Goal: Task Accomplishment & Management: Use online tool/utility

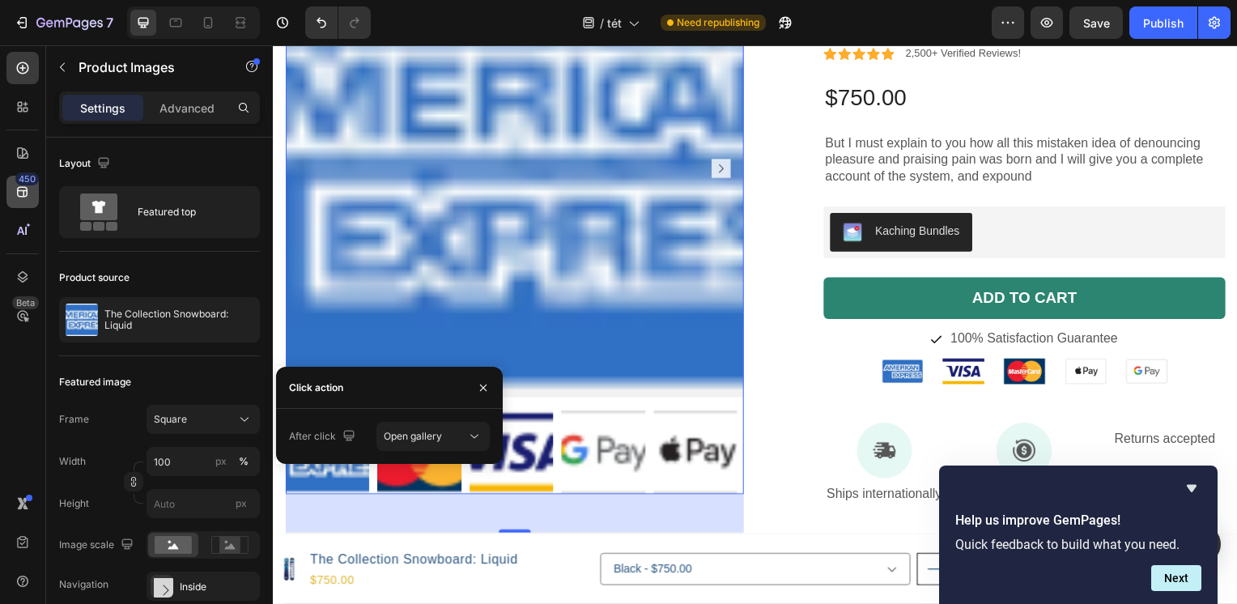
scroll to position [324, 0]
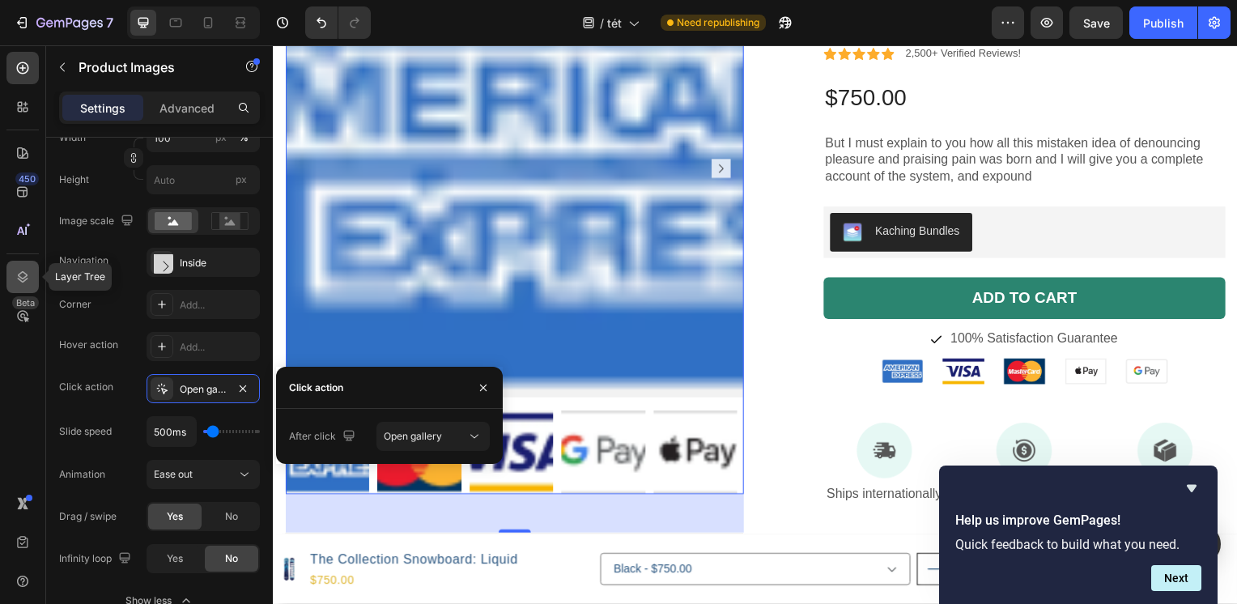
click at [23, 274] on icon at bounding box center [23, 277] width 16 height 16
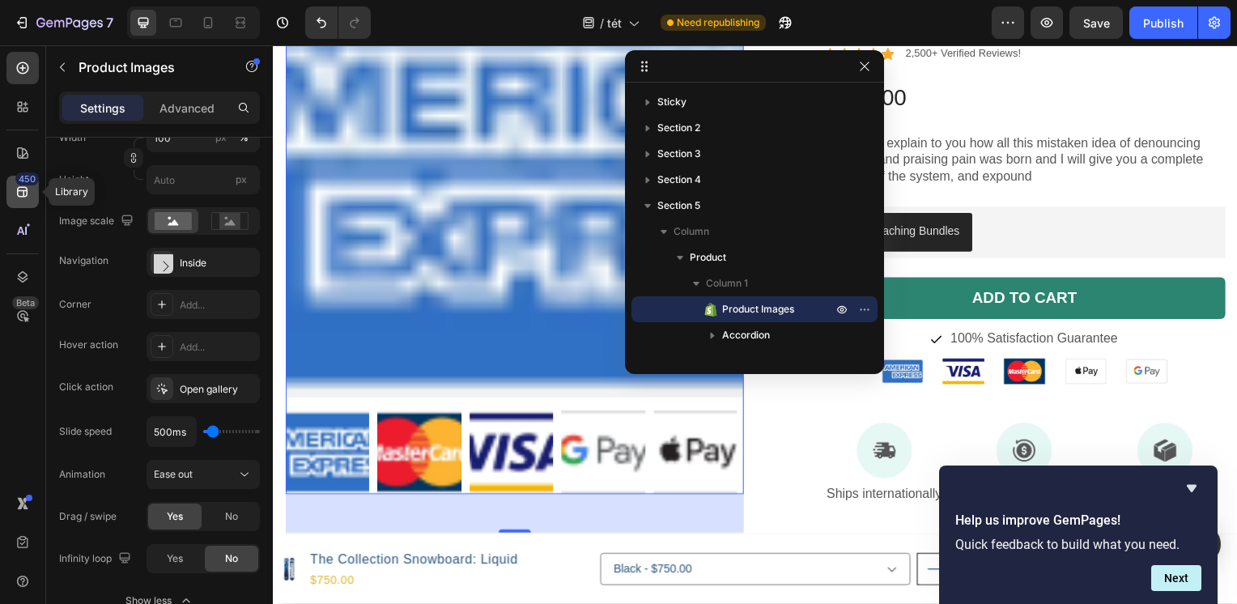
click at [27, 186] on icon at bounding box center [23, 192] width 16 height 16
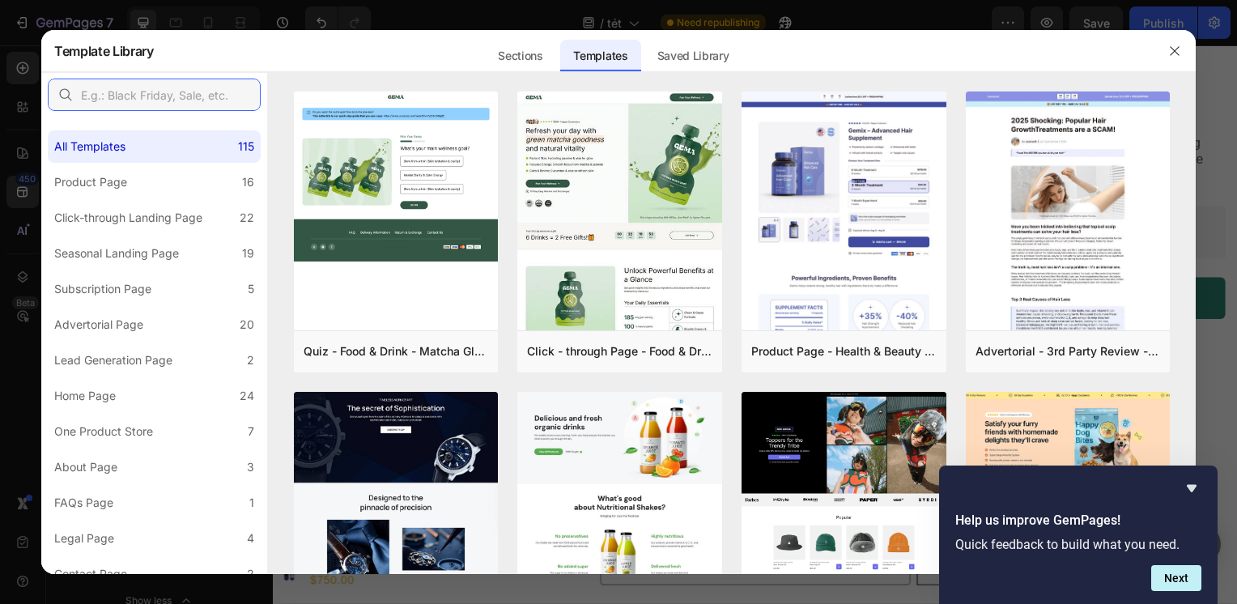
click at [191, 90] on input "text" at bounding box center [154, 95] width 213 height 32
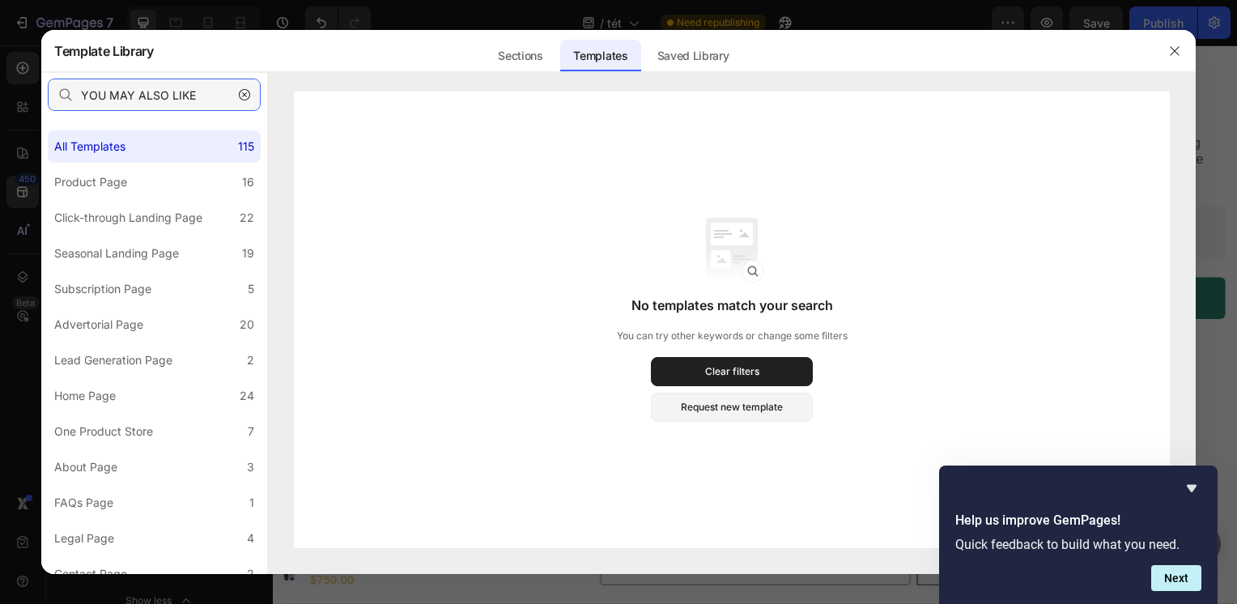
type input "YOU MAY ALSO LIKE"
click at [531, 60] on div "Sections" at bounding box center [520, 56] width 70 height 32
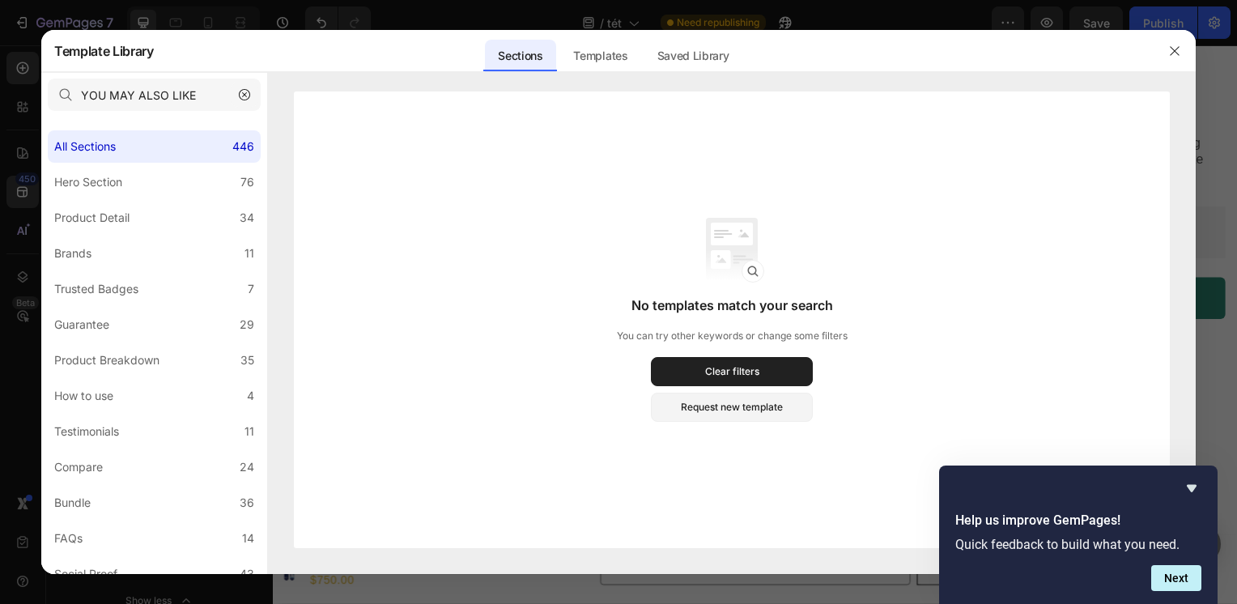
click at [246, 98] on icon "button" at bounding box center [244, 94] width 11 height 11
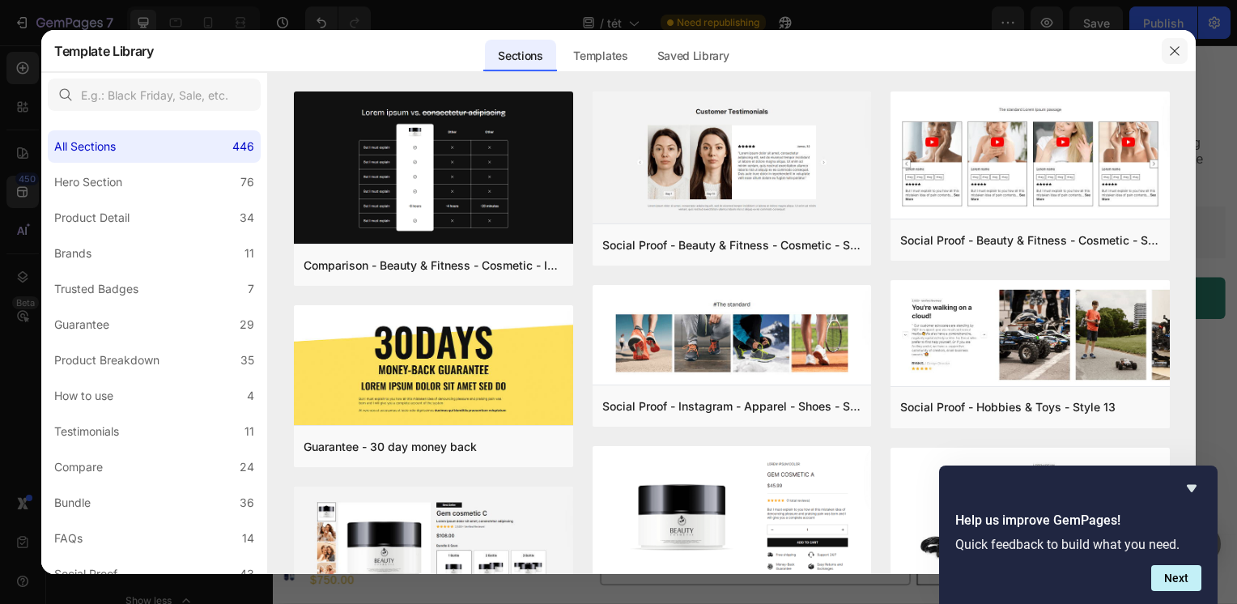
click at [1177, 56] on icon "button" at bounding box center [1174, 51] width 13 height 13
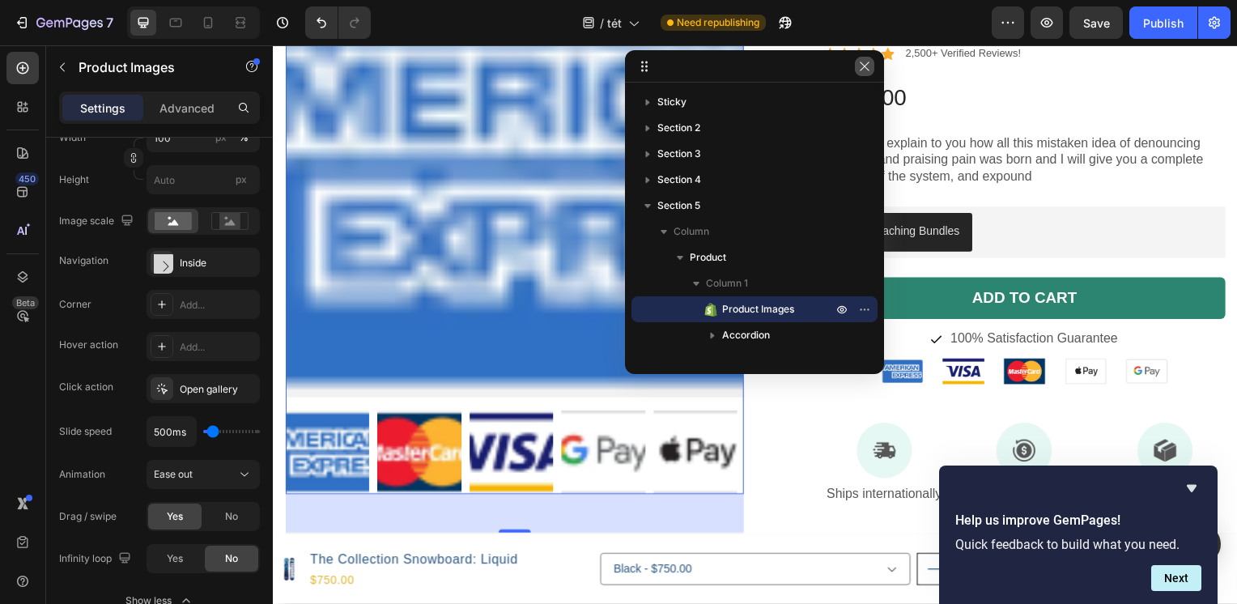
click at [859, 65] on icon "button" at bounding box center [864, 66] width 13 height 13
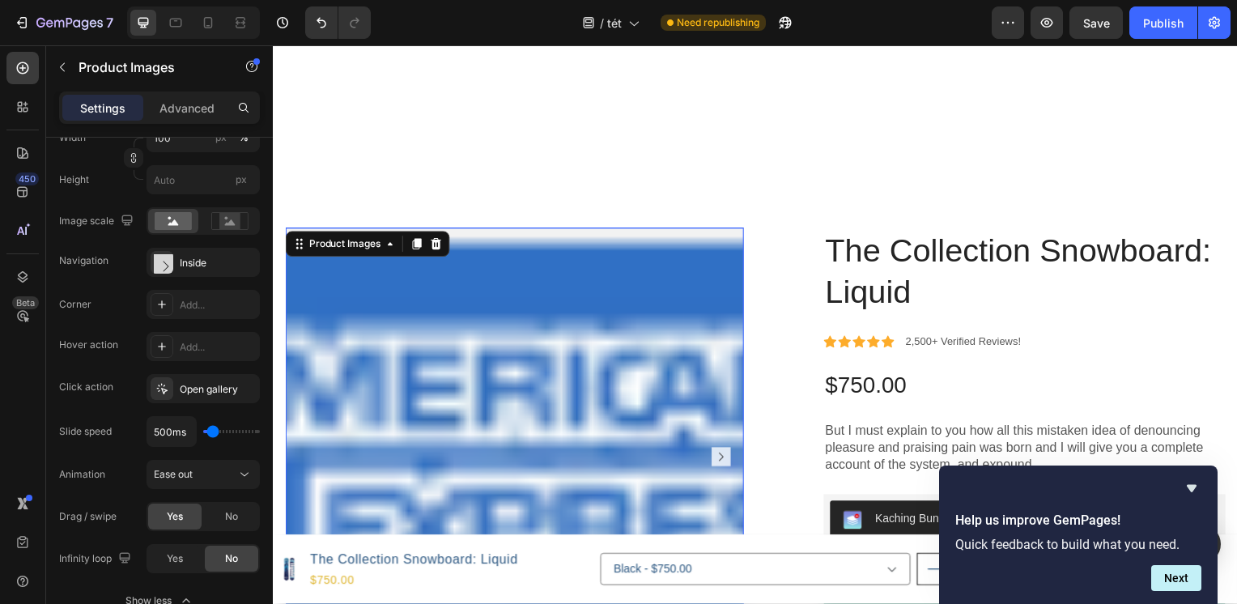
scroll to position [1096, 0]
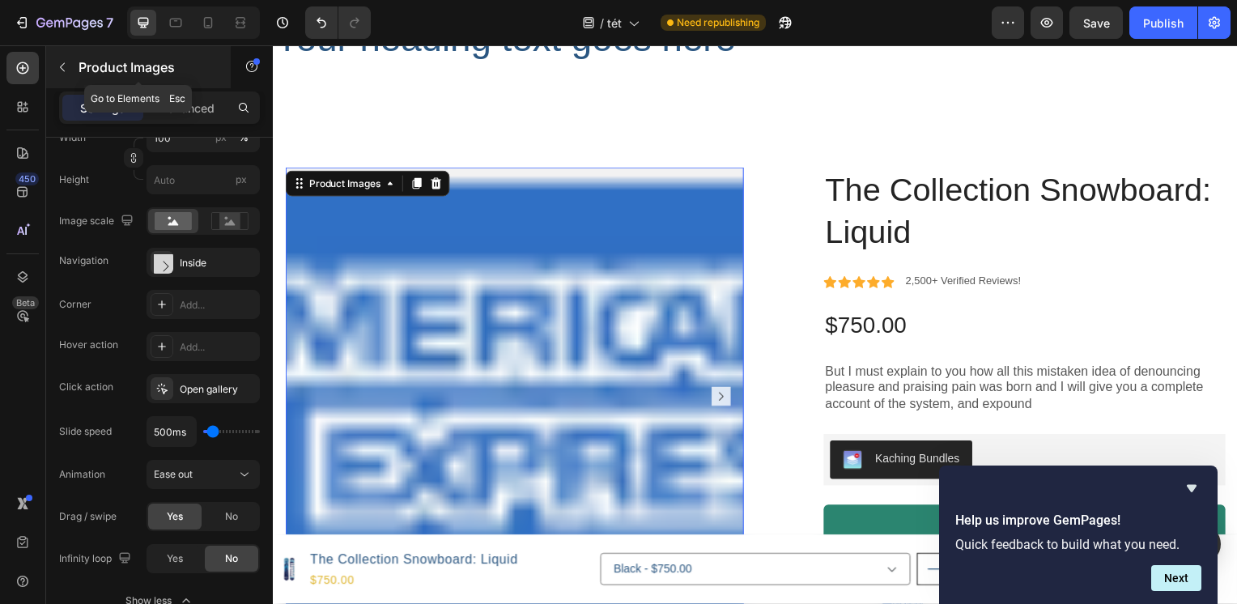
click at [66, 67] on icon "button" at bounding box center [62, 67] width 13 height 13
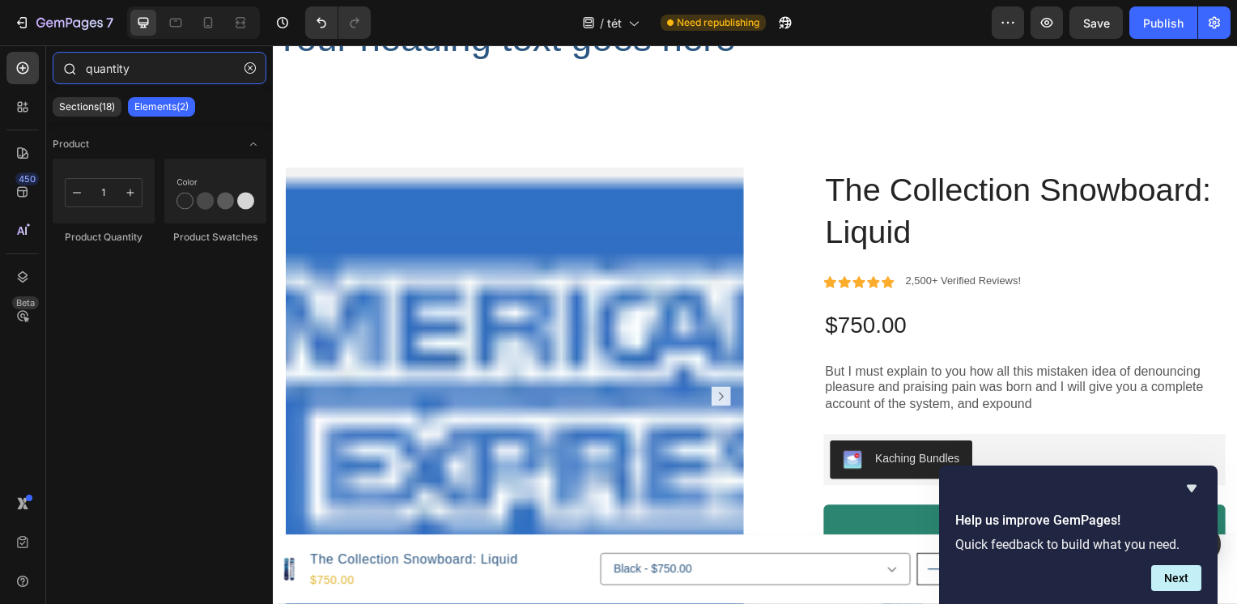
click at [151, 68] on input "quantity" at bounding box center [160, 68] width 214 height 32
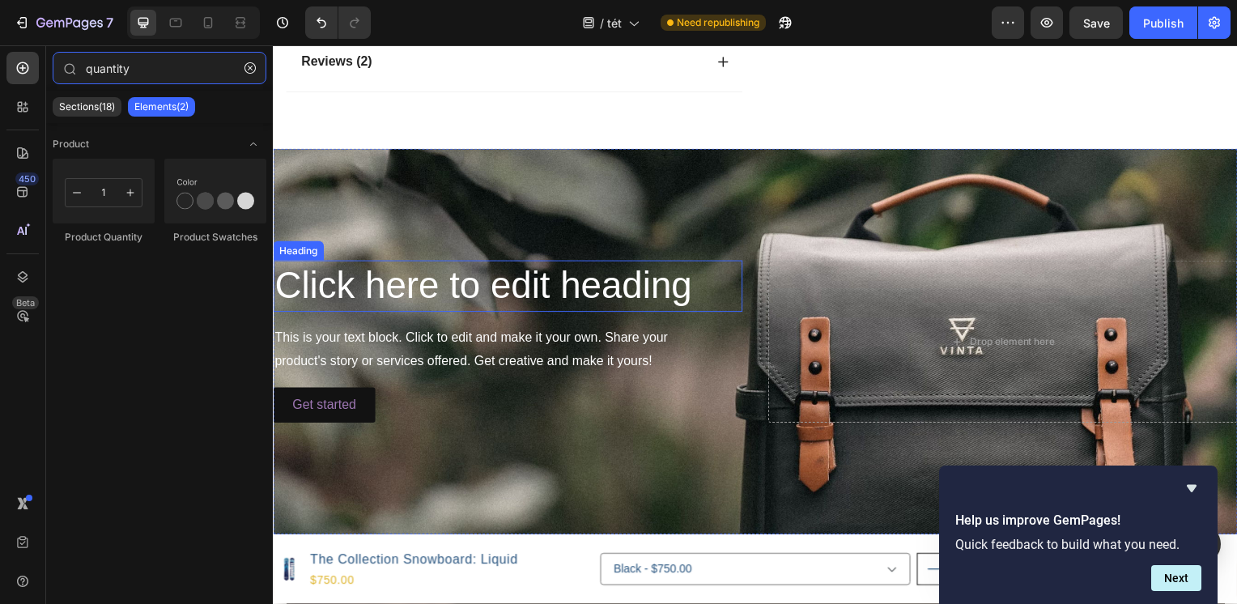
scroll to position [2752, 0]
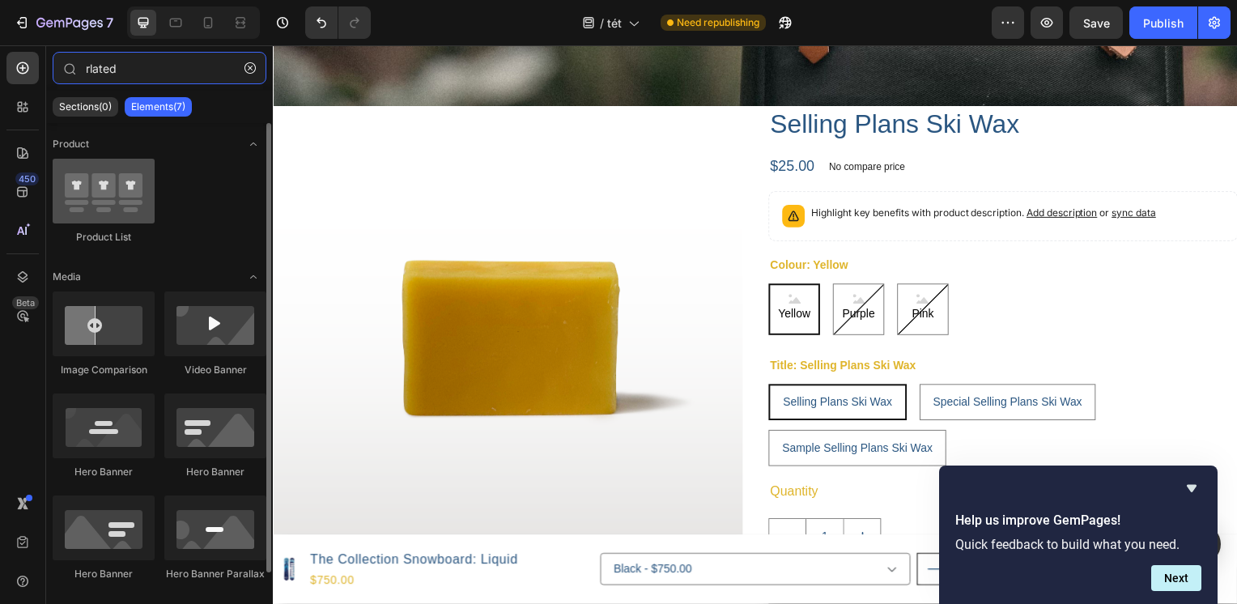
type input "rlated"
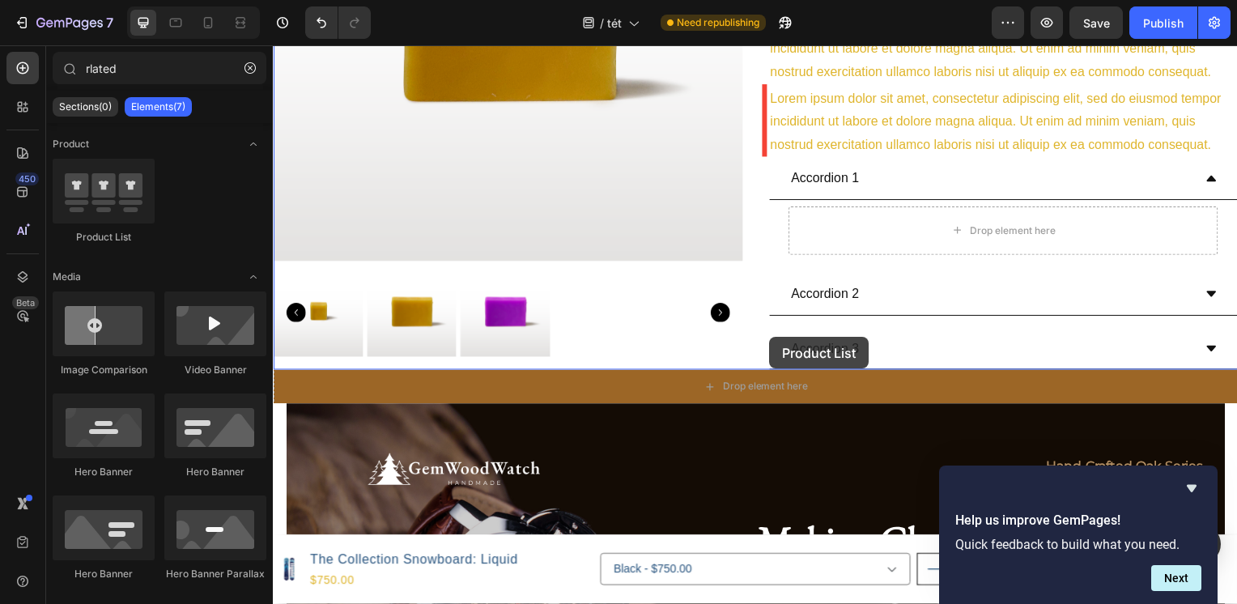
scroll to position [3886, 0]
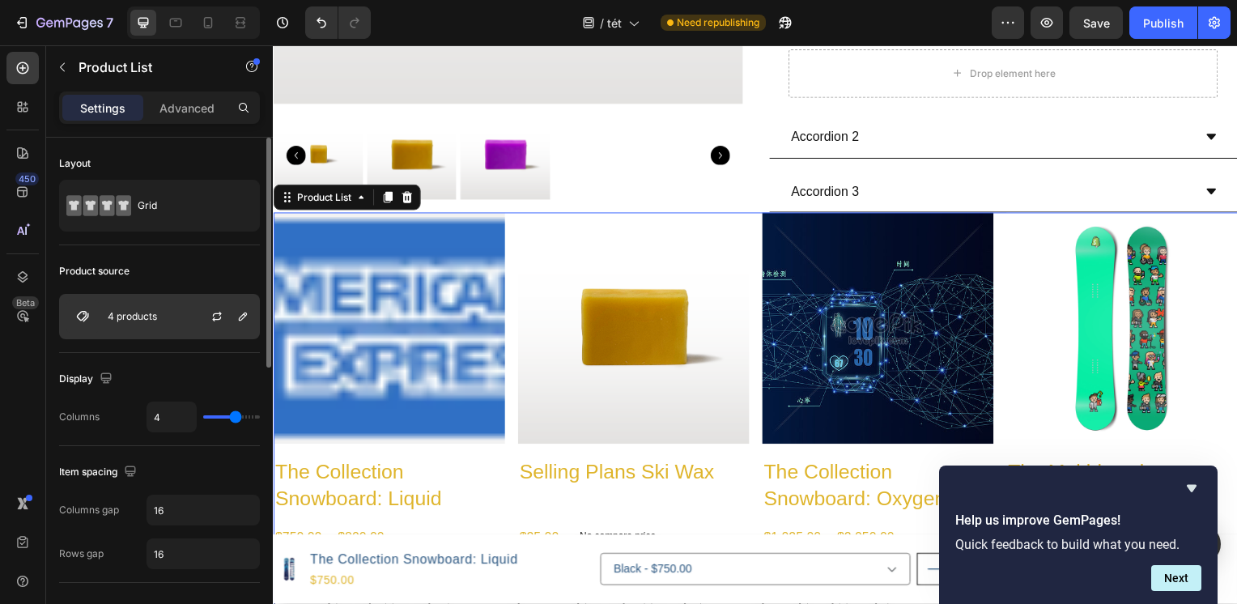
click at [155, 304] on div "4 products" at bounding box center [159, 316] width 201 height 45
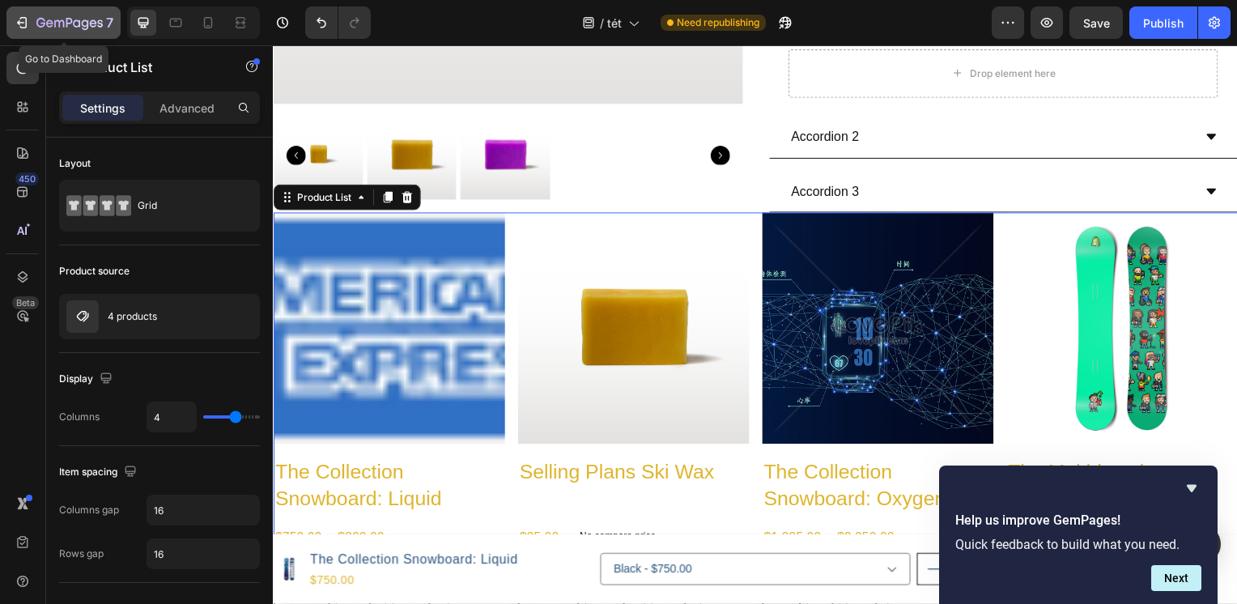
click at [54, 22] on icon "button" at bounding box center [59, 23] width 10 height 7
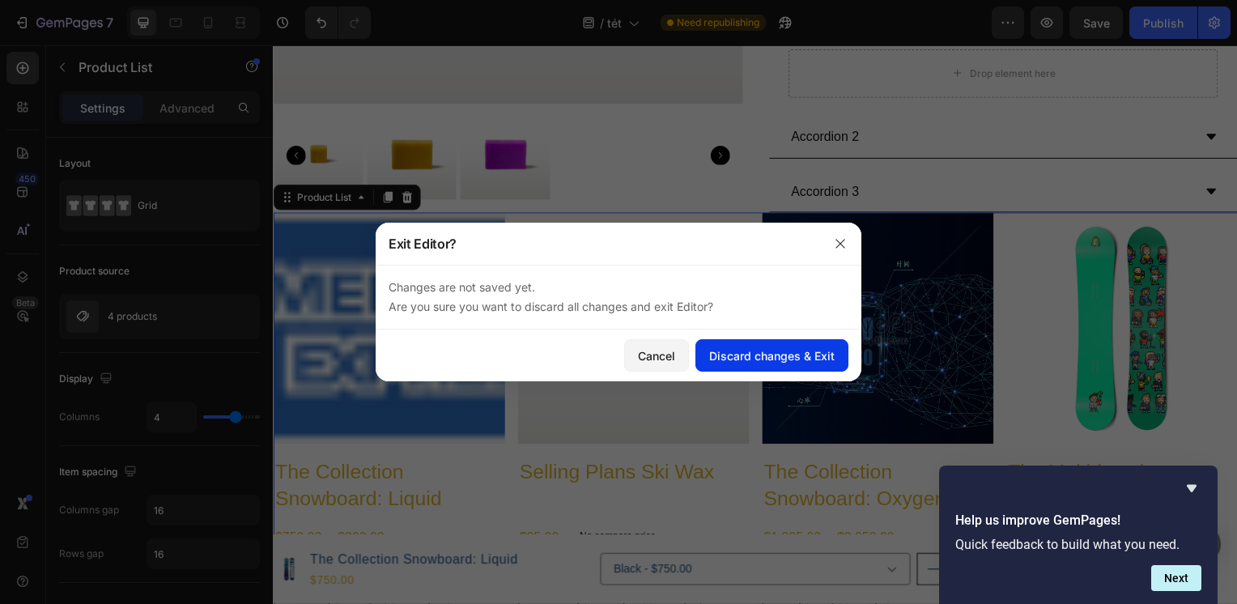
click at [793, 355] on div "Discard changes & Exit" at bounding box center [771, 355] width 125 height 17
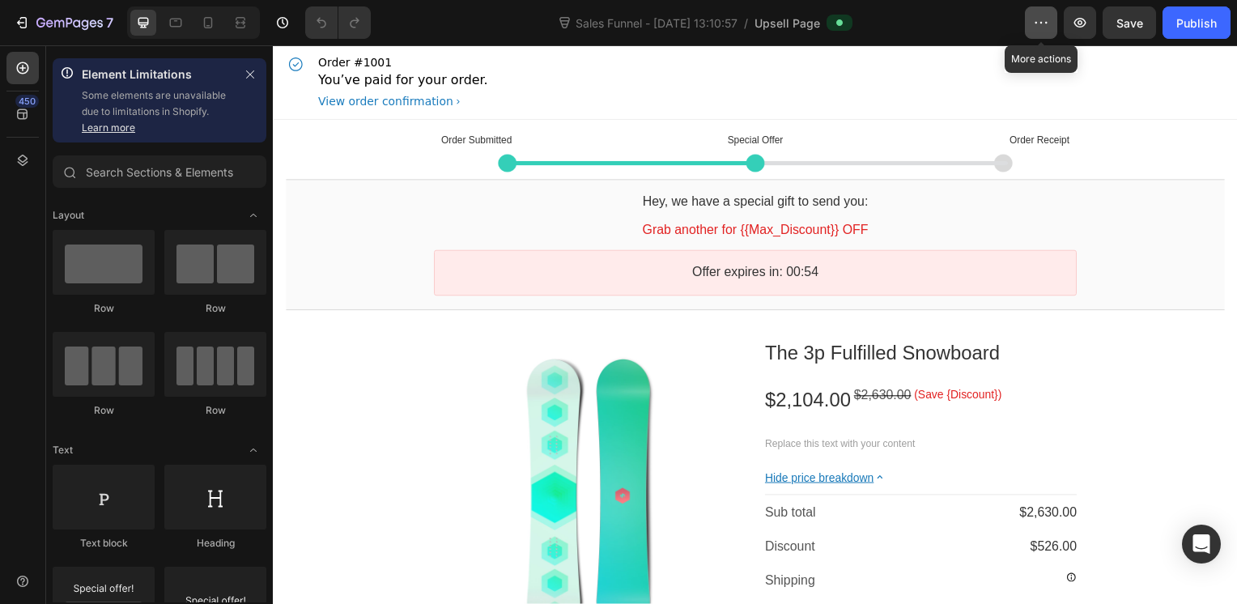
click at [1043, 24] on icon "button" at bounding box center [1041, 23] width 16 height 16
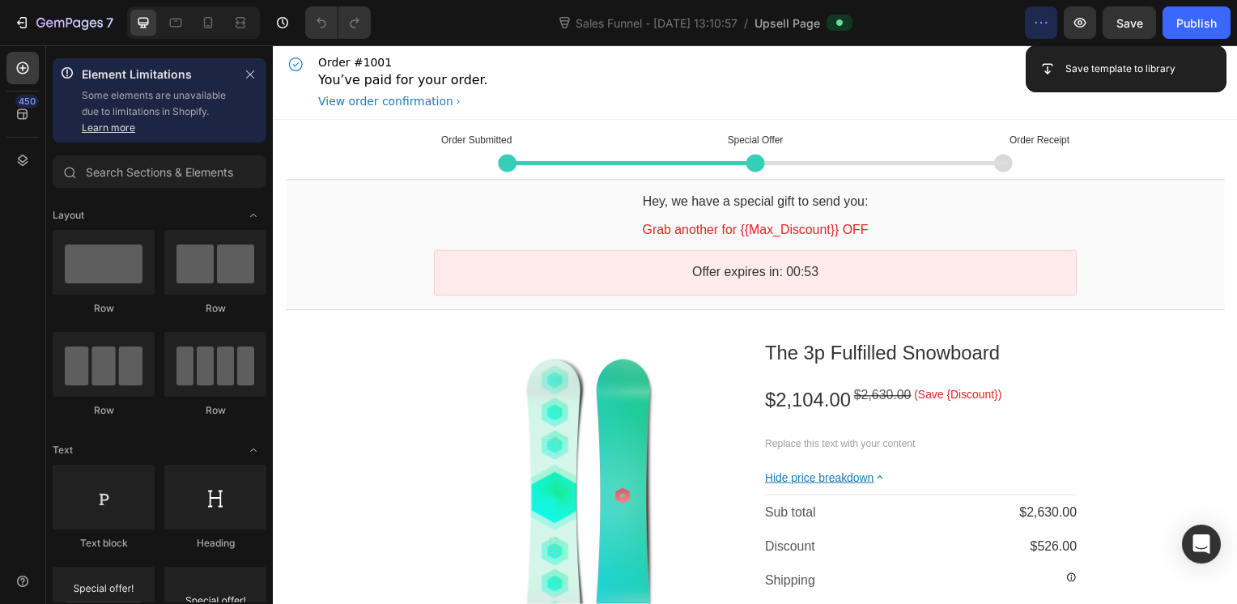
click at [942, 29] on div "Sales Funnel - Sep 18, 13:10:57 / Upsell Page" at bounding box center [704, 22] width 641 height 32
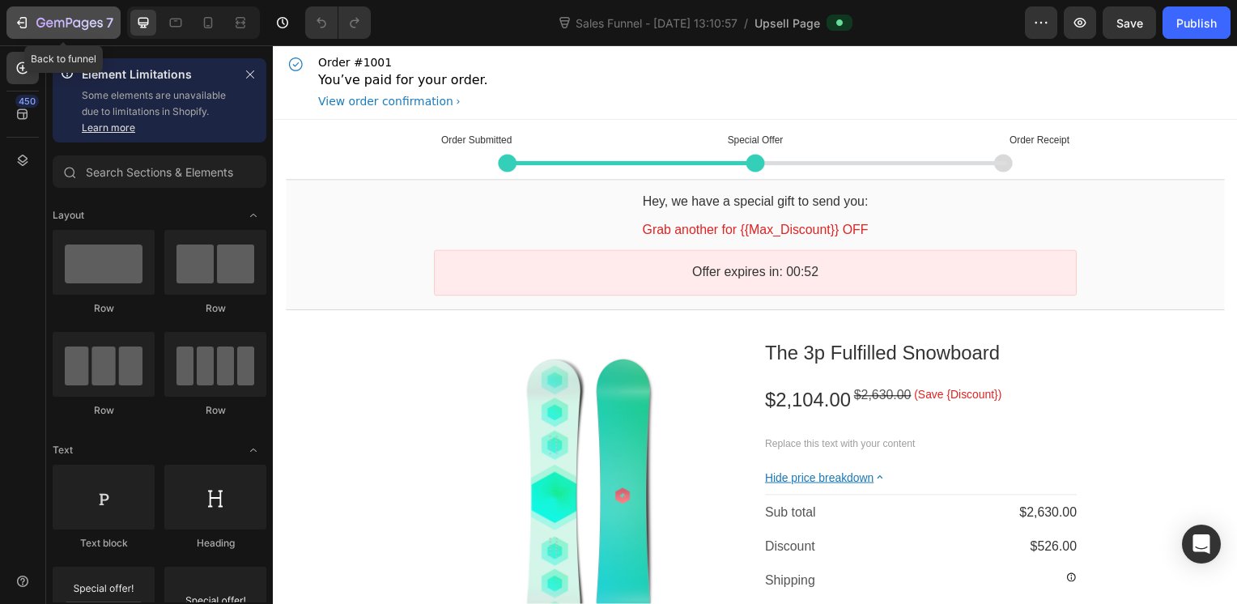
click at [57, 26] on icon "button" at bounding box center [69, 24] width 66 height 14
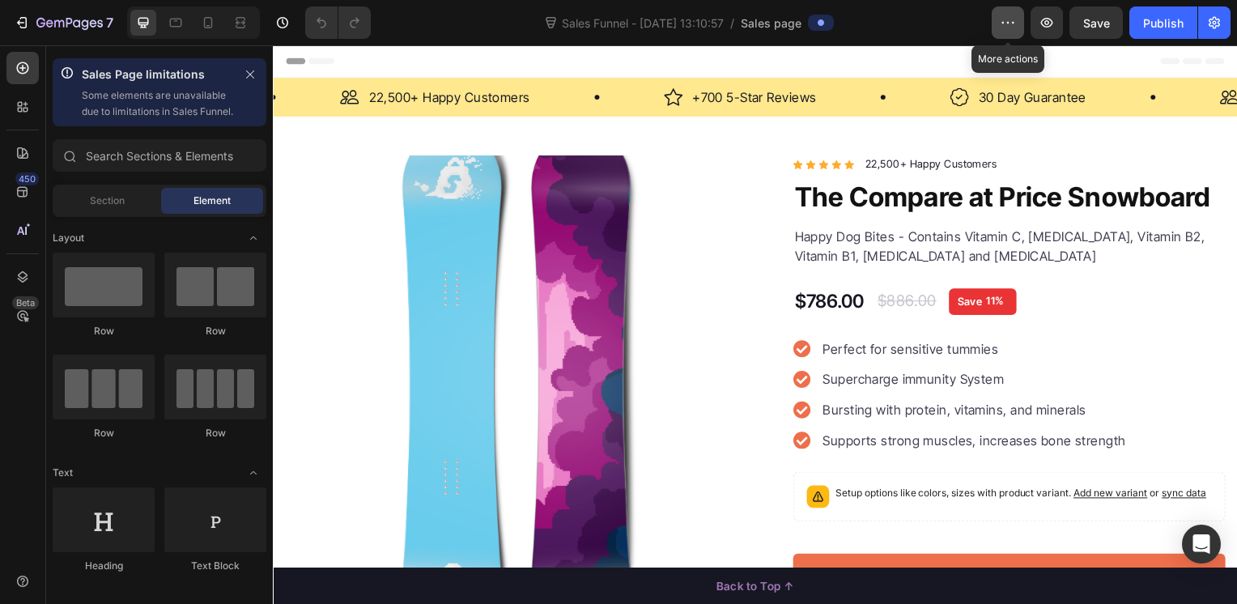
click at [1009, 28] on icon "button" at bounding box center [1008, 23] width 16 height 16
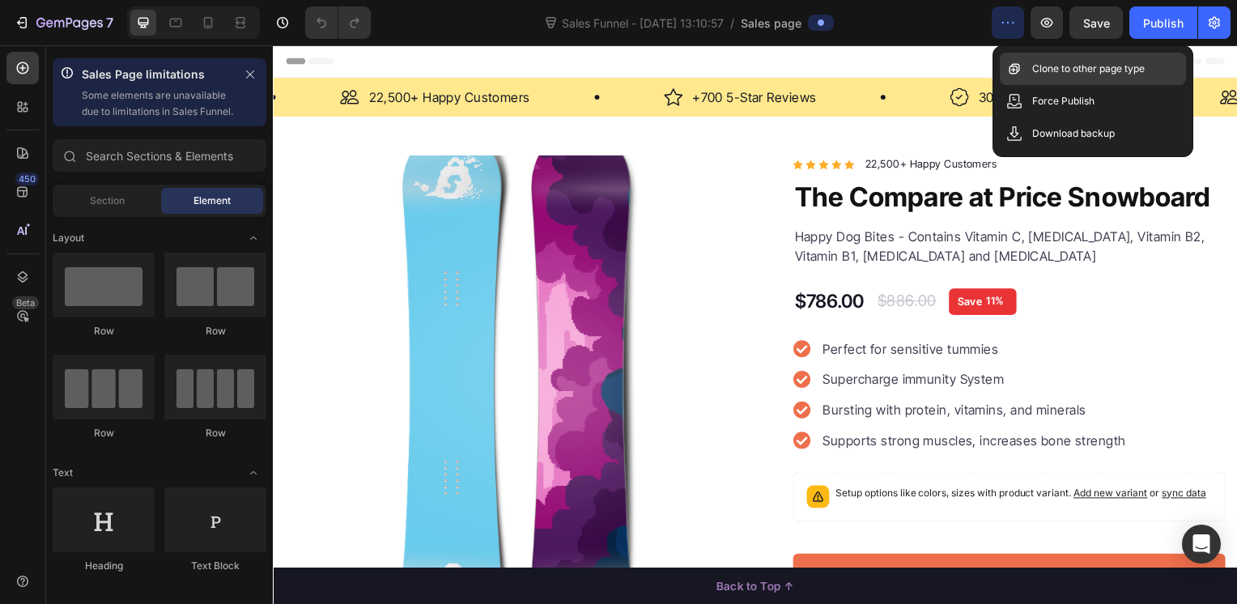
click at [1039, 67] on p "Clone to other page type" at bounding box center [1088, 69] width 113 height 16
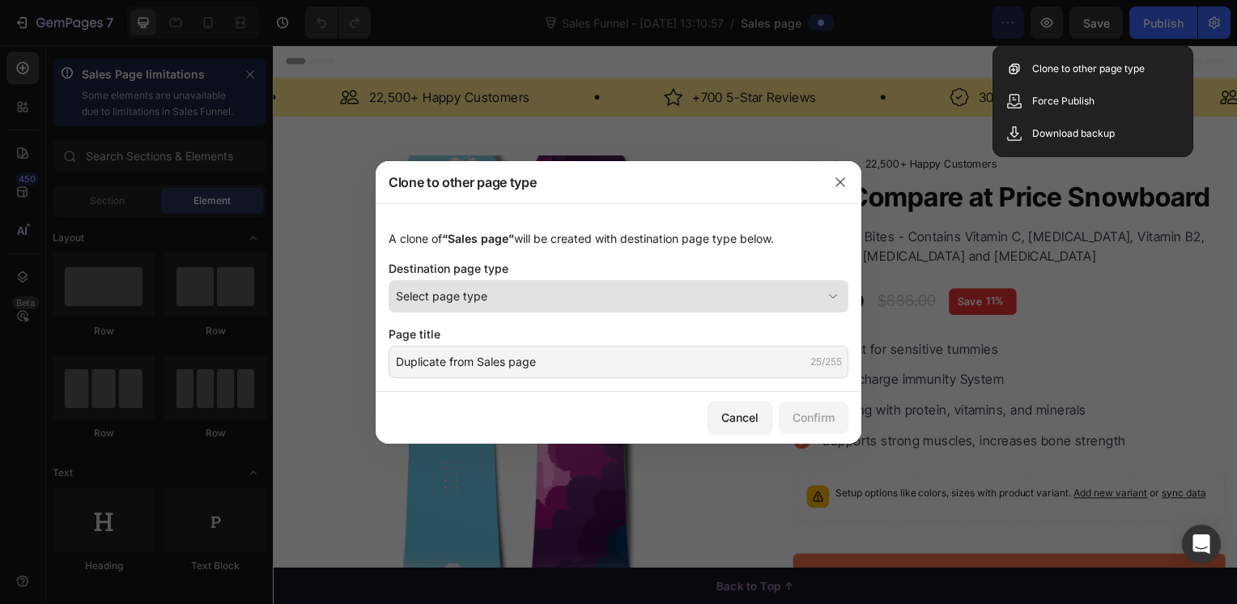
click at [658, 291] on div "Select page type" at bounding box center [609, 295] width 426 height 17
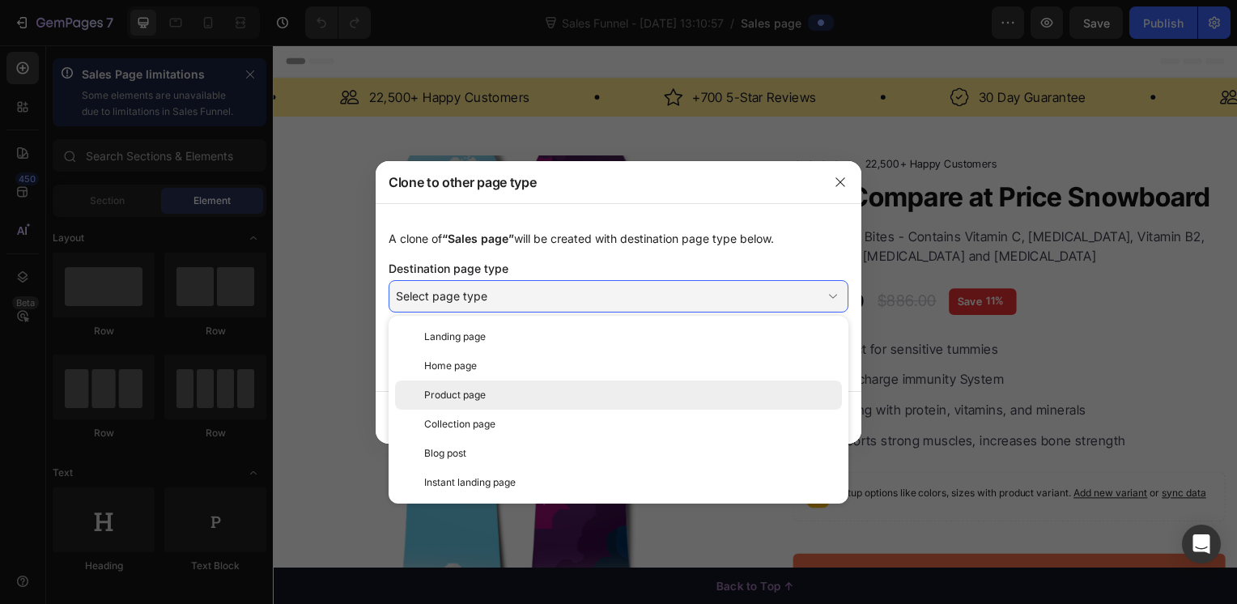
click at [554, 403] on div "Product page" at bounding box center [618, 394] width 447 height 29
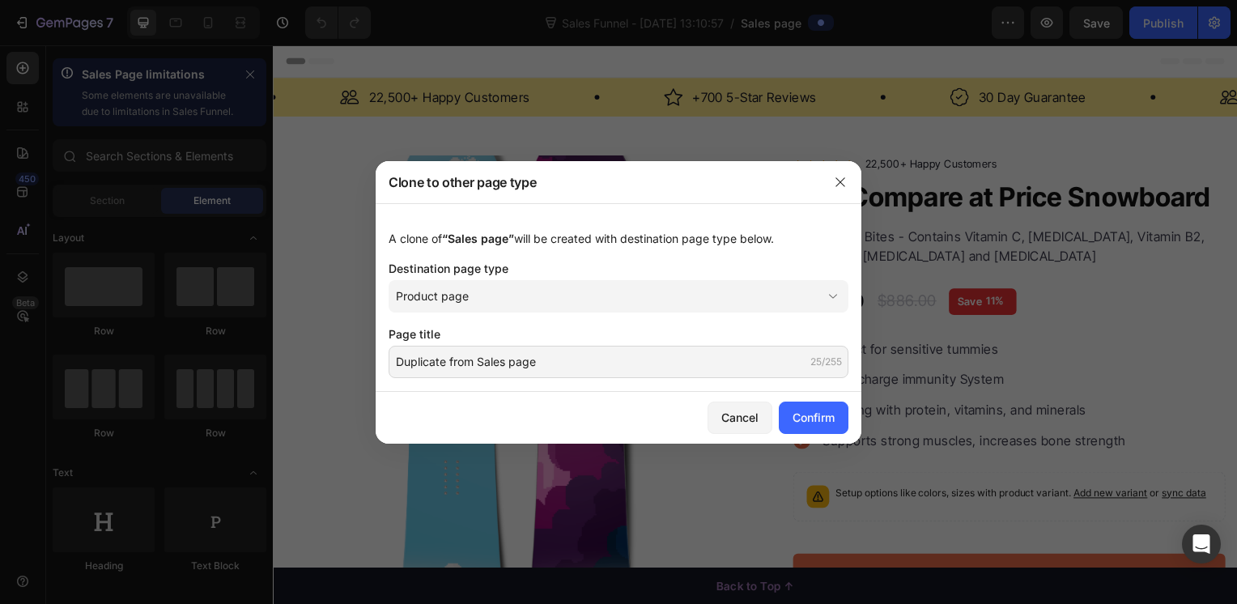
click at [952, 308] on div at bounding box center [618, 302] width 1237 height 604
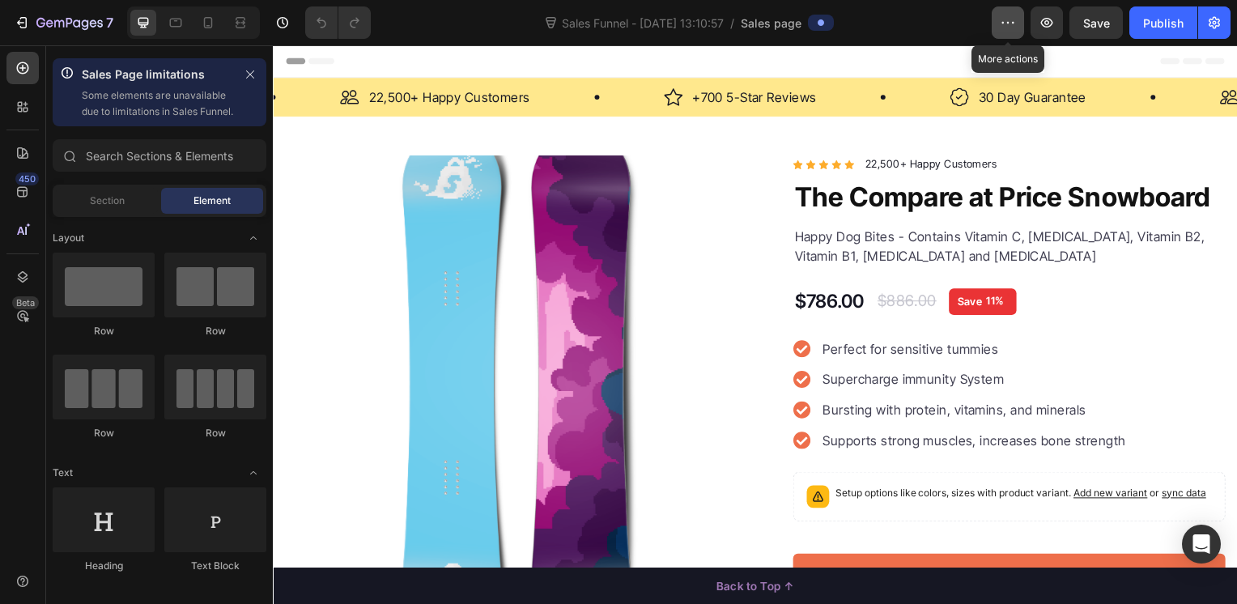
click at [996, 18] on button "button" at bounding box center [1008, 22] width 32 height 32
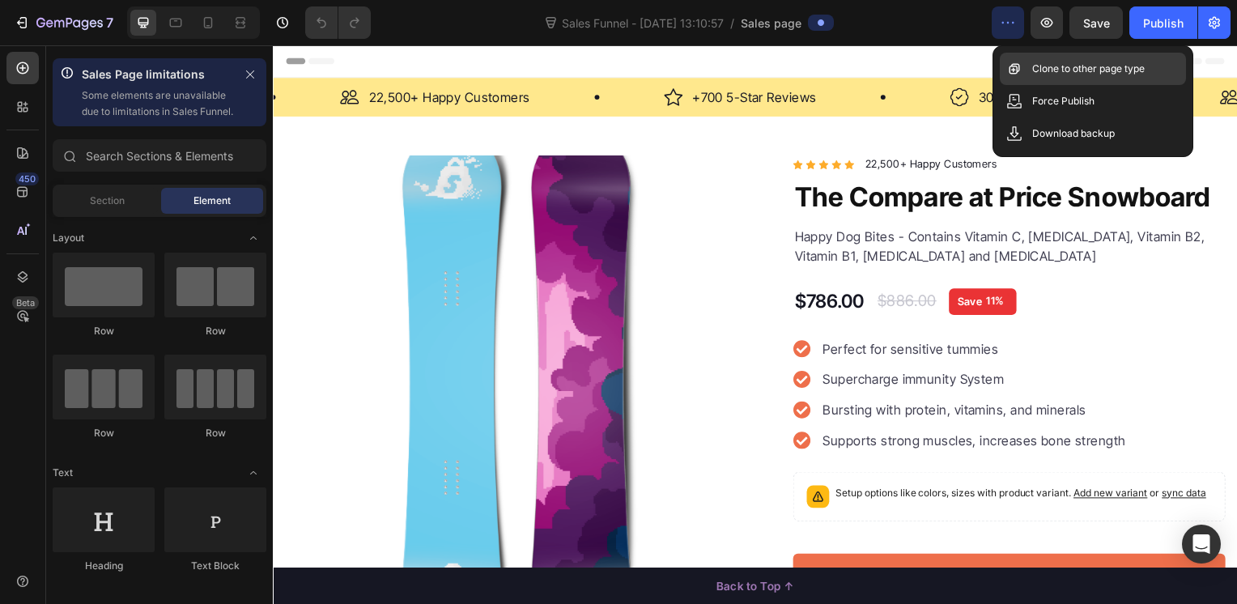
click at [1080, 79] on div "Clone to other page type" at bounding box center [1093, 69] width 186 height 32
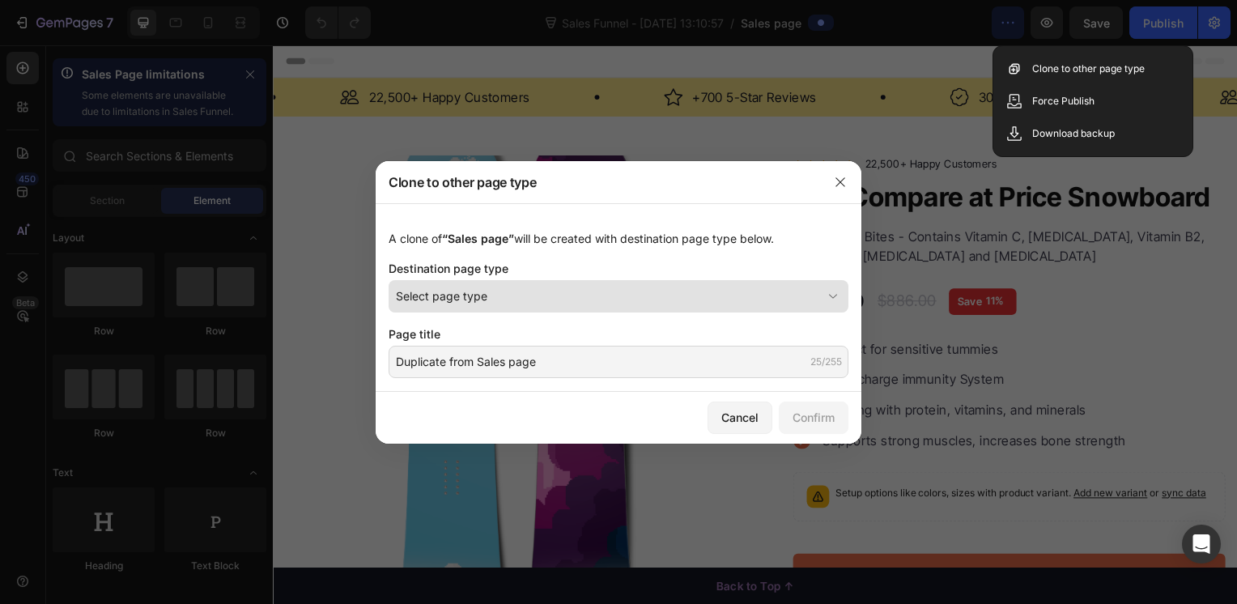
click at [645, 308] on button "Select page type" at bounding box center [619, 296] width 460 height 32
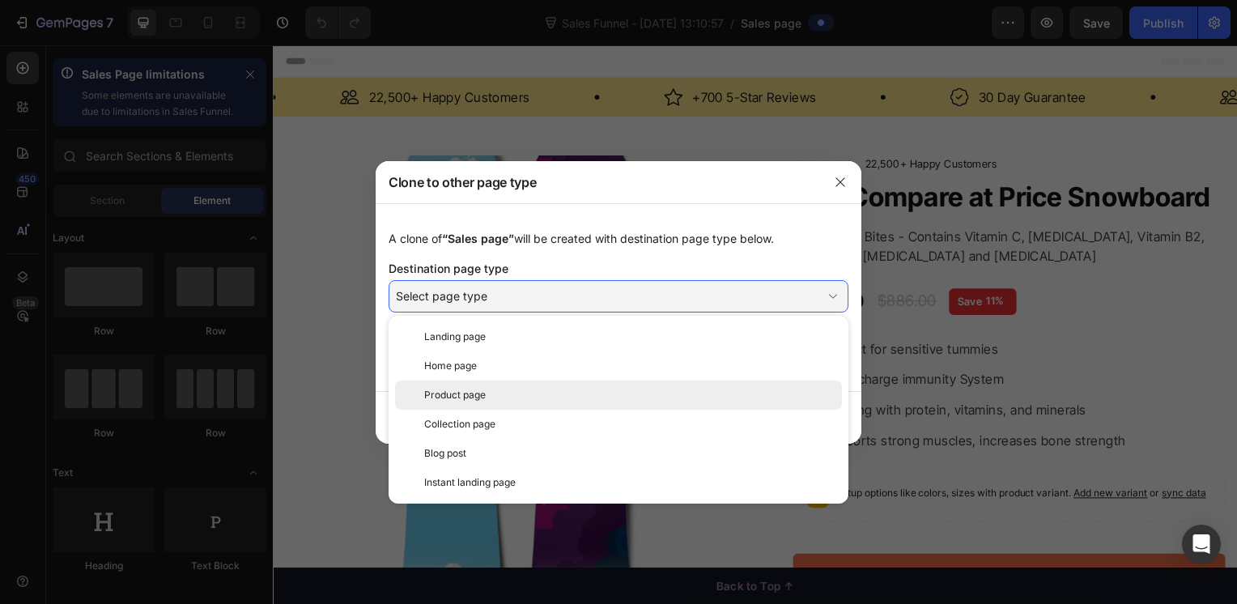
click at [589, 403] on div "Product page" at bounding box center [618, 394] width 447 height 29
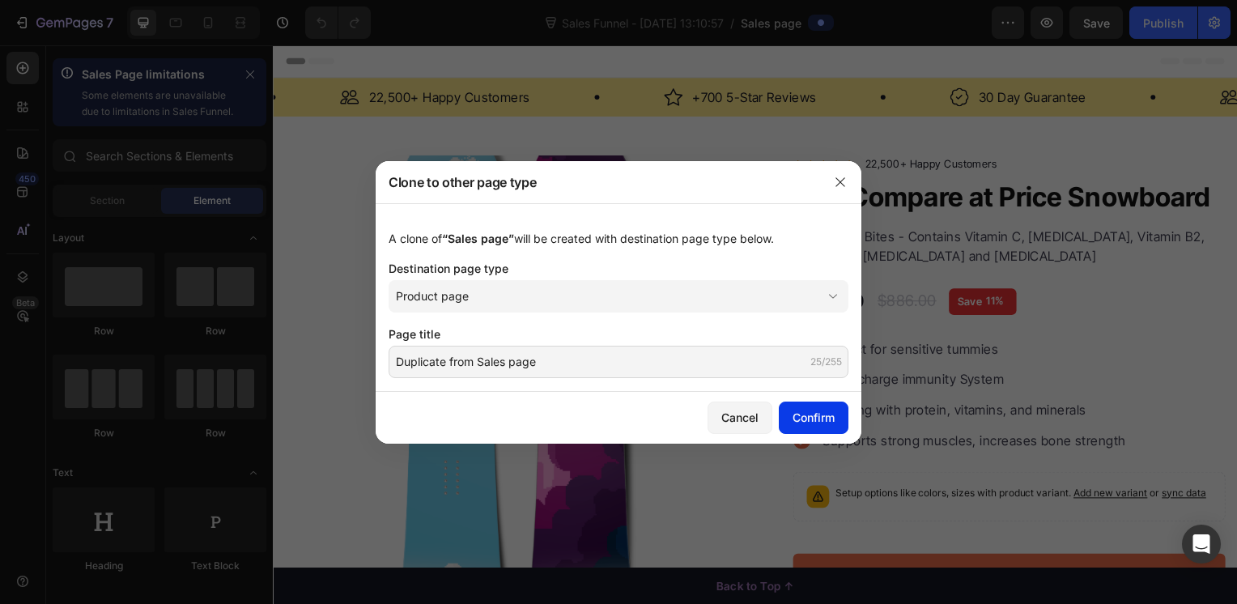
click at [800, 420] on div "Confirm" at bounding box center [813, 417] width 42 height 17
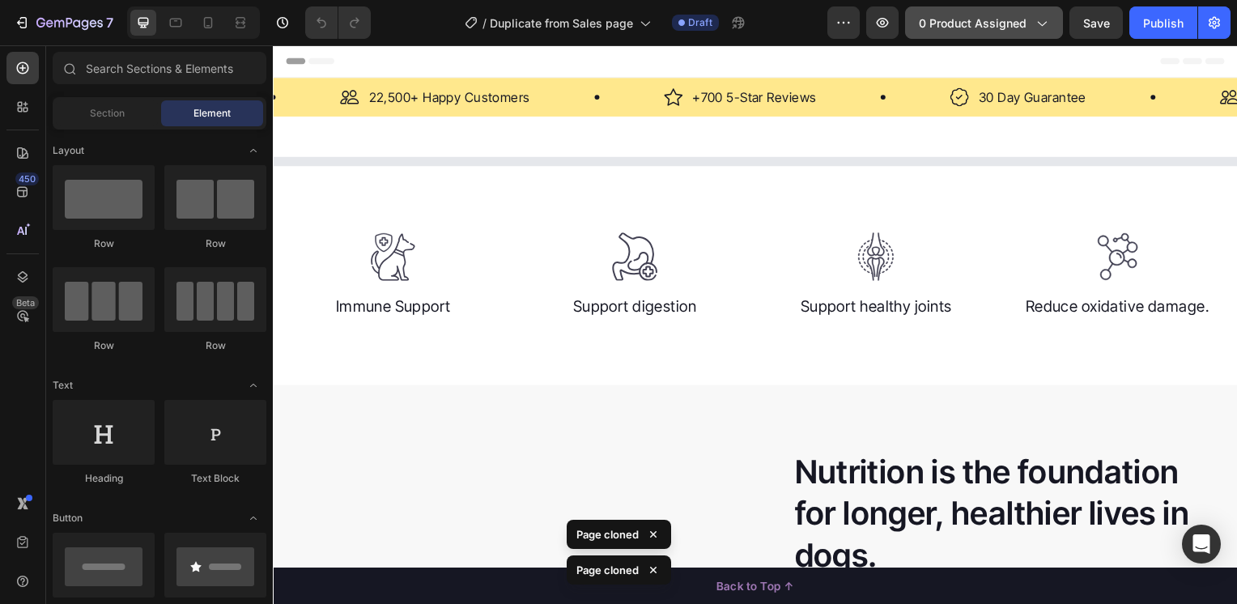
click at [1022, 32] on button "0 product assigned" at bounding box center [984, 22] width 158 height 32
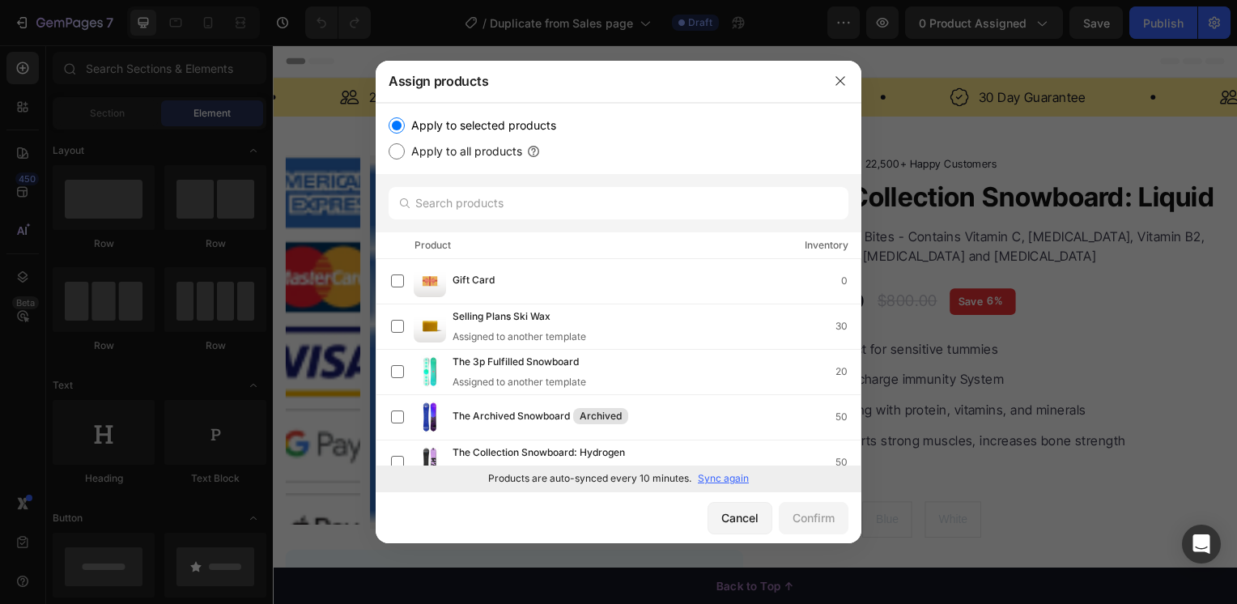
click at [999, 194] on div at bounding box center [618, 302] width 1237 height 604
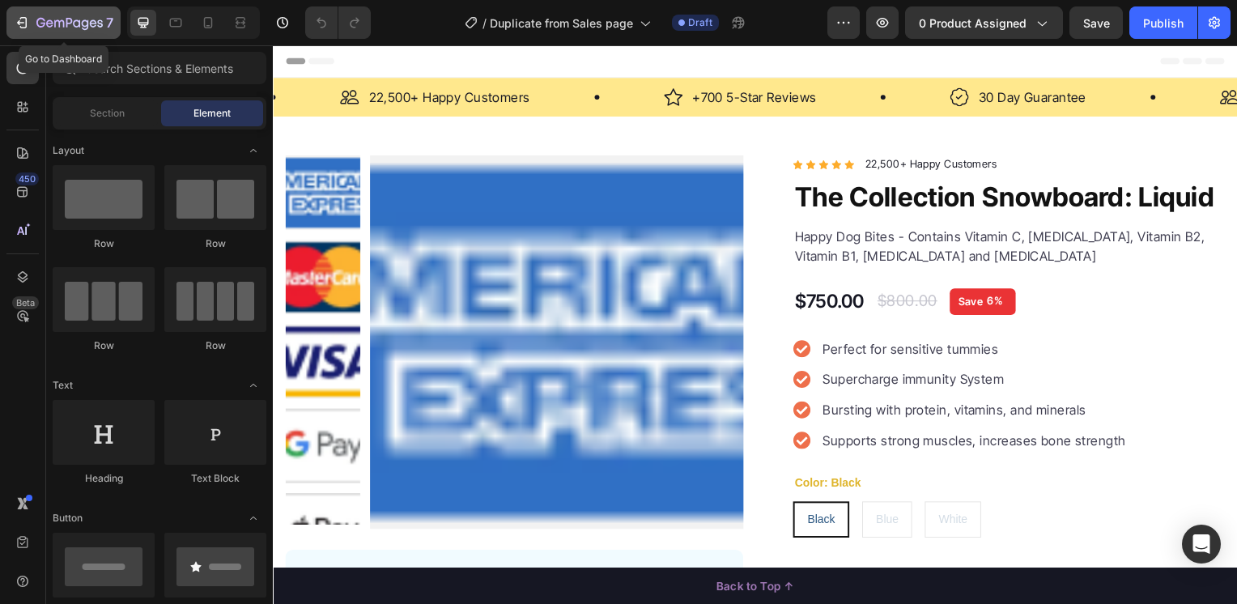
click at [40, 26] on icon "button" at bounding box center [40, 23] width 9 height 10
